Goal: Find specific page/section: Find specific page/section

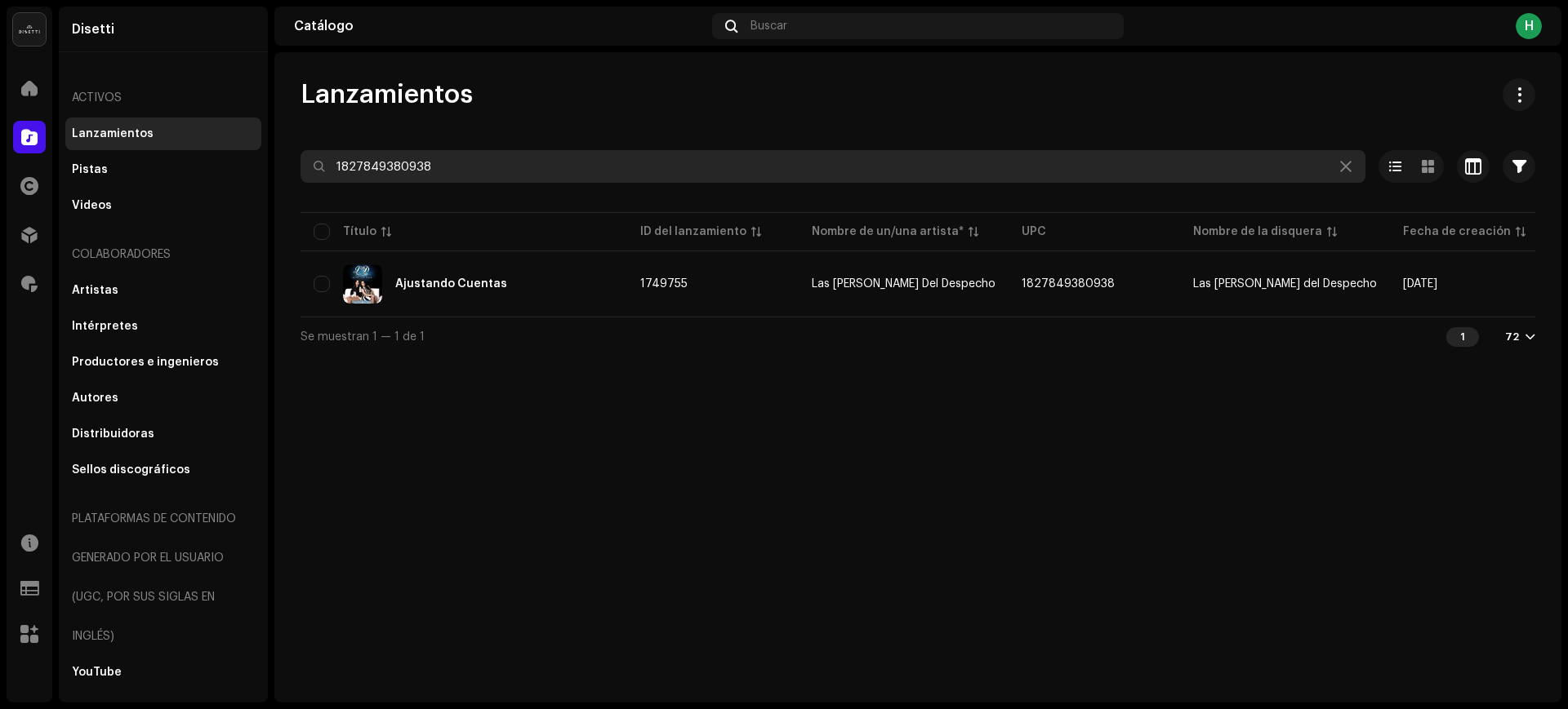
drag, startPoint x: 441, startPoint y: 154, endPoint x: 338, endPoint y: 166, distance: 103.7
click at [338, 166] on input "1827849380938" at bounding box center [833, 167] width 1065 height 33
paste input "7316479810419"
type input "7316479810419"
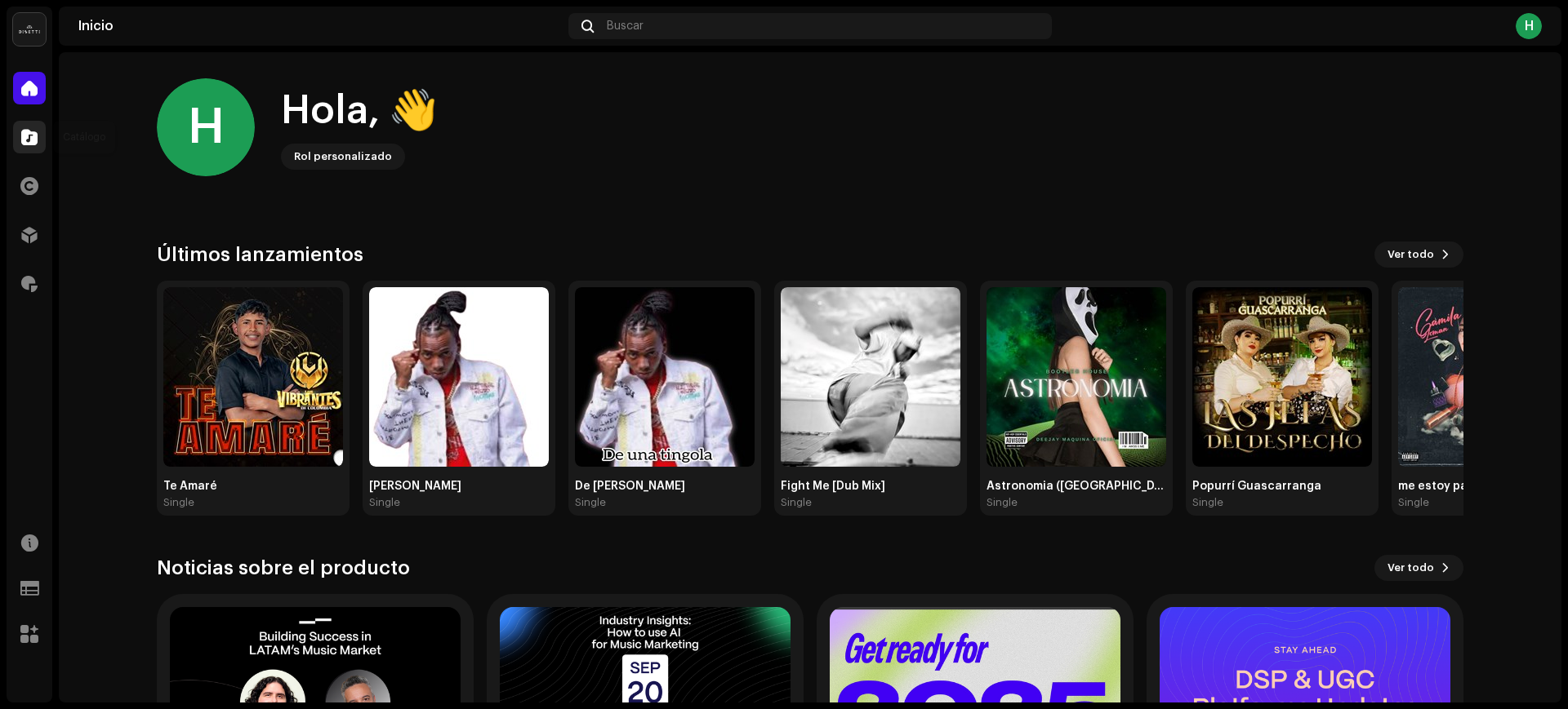
click at [23, 141] on span at bounding box center [29, 136] width 17 height 13
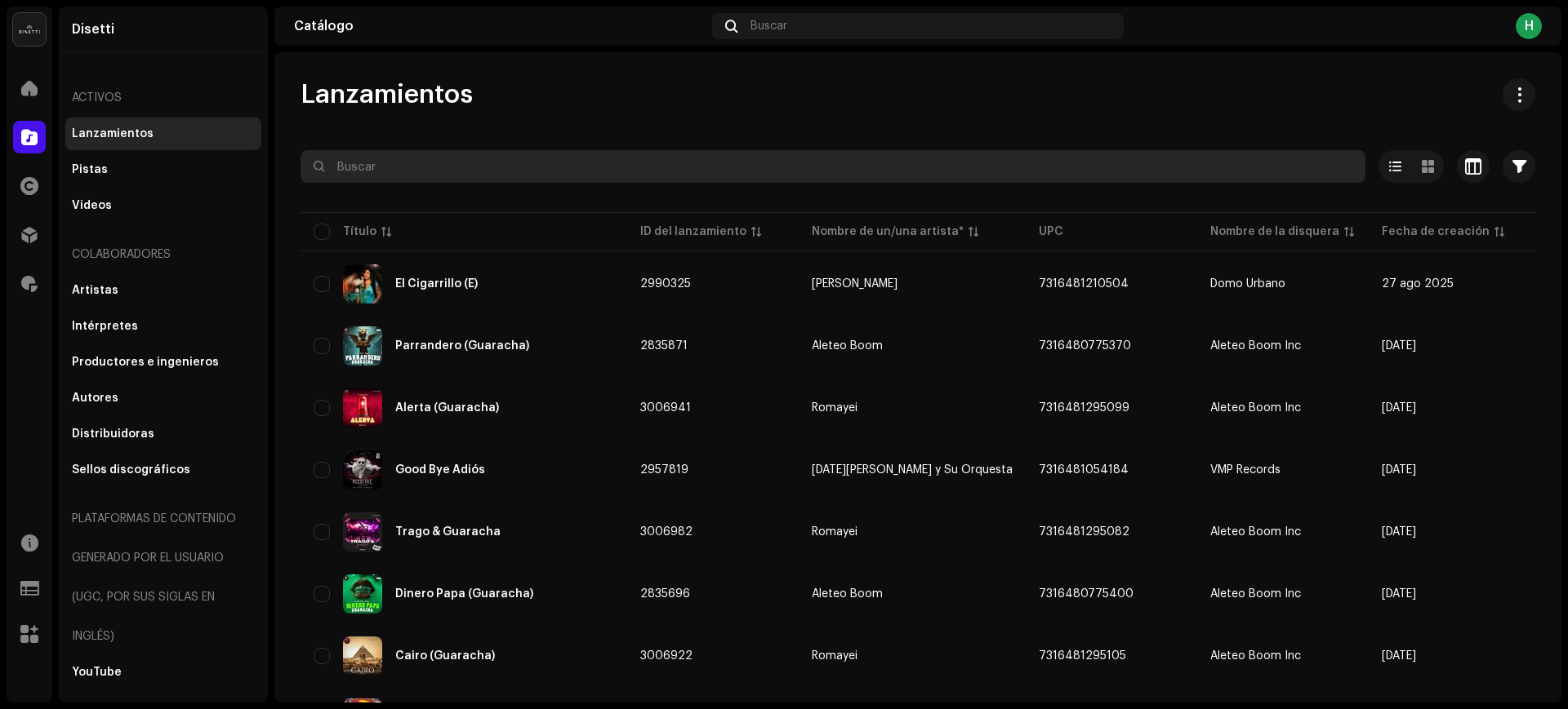
click at [382, 161] on input "text" at bounding box center [833, 167] width 1065 height 33
paste input "7316479810419"
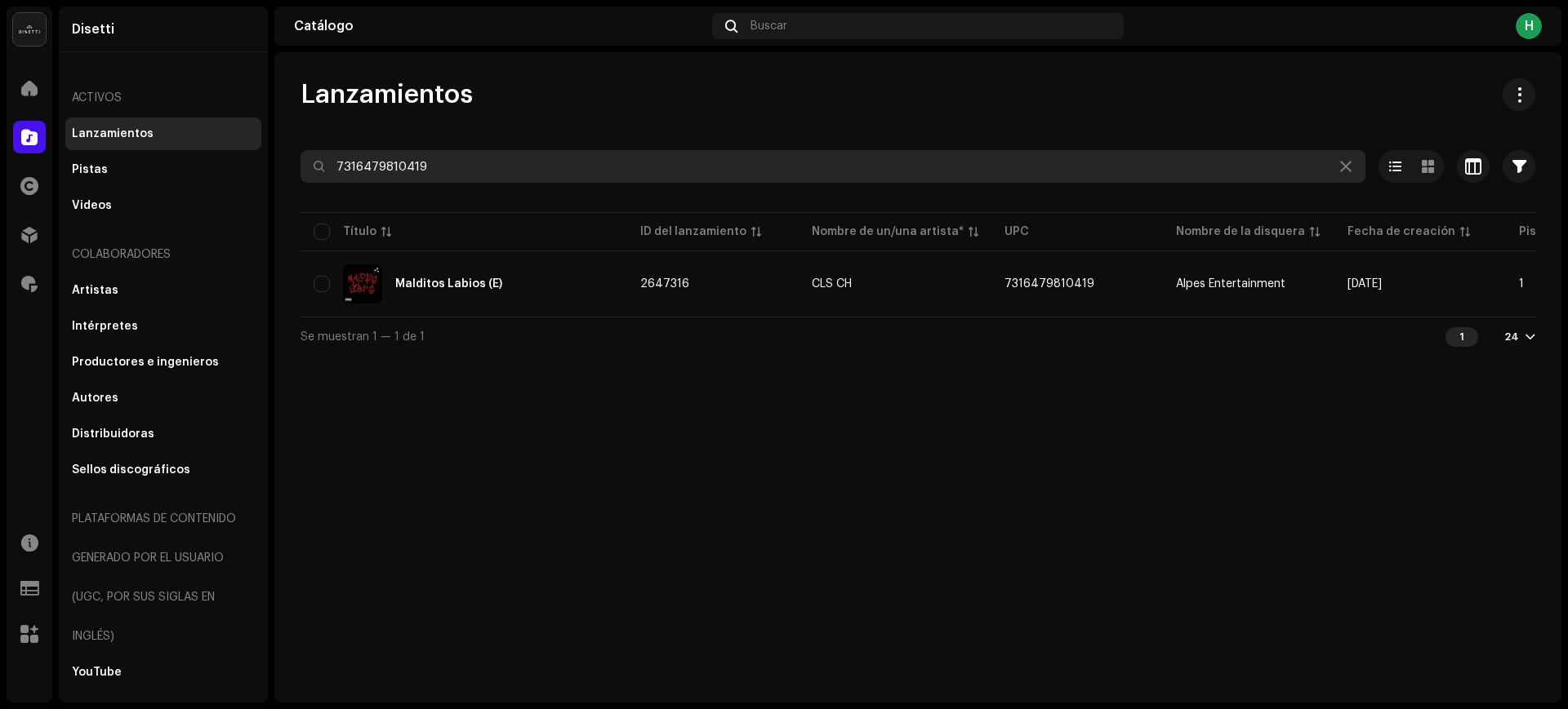
type input "7316479810419"
